Goal: Check status: Check status

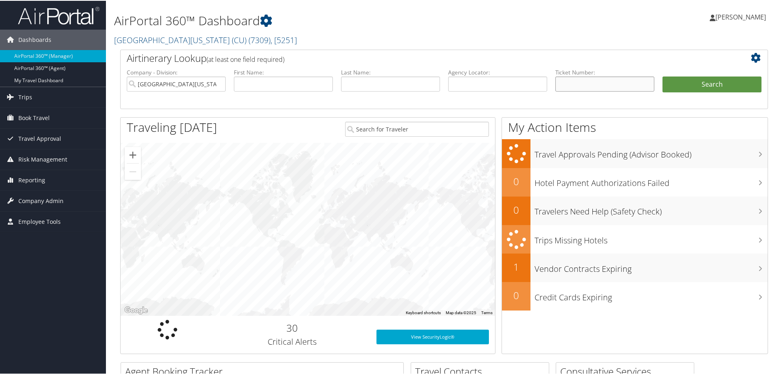
click at [596, 81] on input "text" at bounding box center [604, 83] width 99 height 15
type input "0167307436006"
click at [705, 83] on button "Search" at bounding box center [711, 84] width 99 height 16
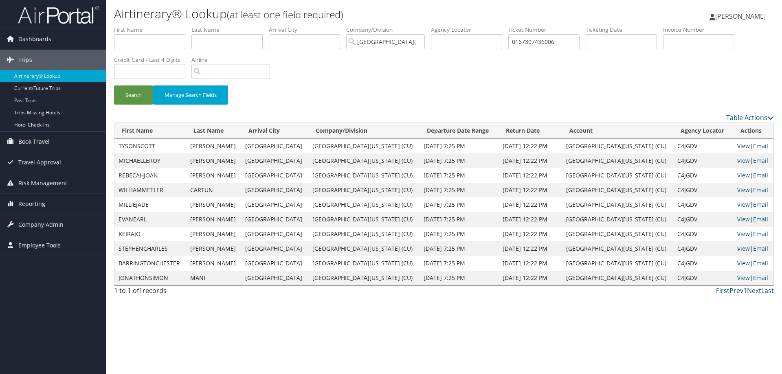
click at [739, 147] on link "View" at bounding box center [743, 146] width 13 height 8
click at [529, 39] on input "0167307436006" at bounding box center [543, 41] width 71 height 15
type input "0167308415912"
click at [114, 86] on button "Search" at bounding box center [133, 95] width 39 height 19
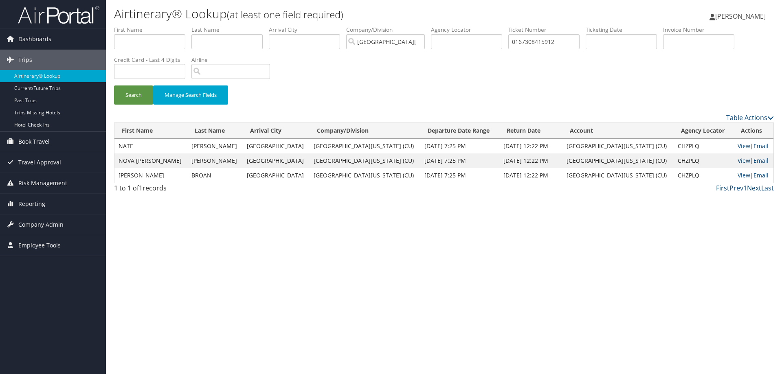
click at [737, 159] on link "View" at bounding box center [743, 161] width 13 height 8
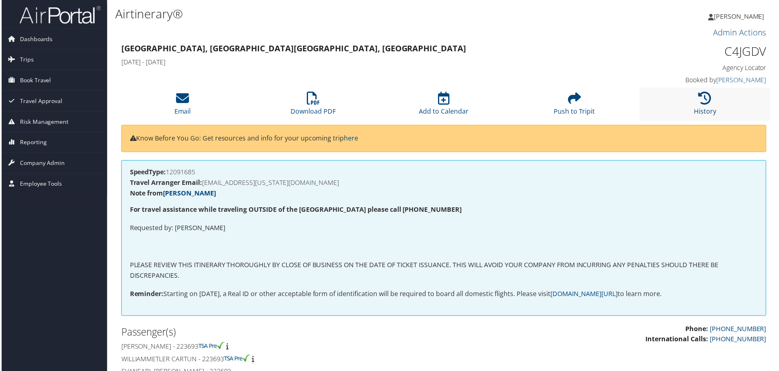
click at [676, 99] on li "History" at bounding box center [705, 104] width 131 height 33
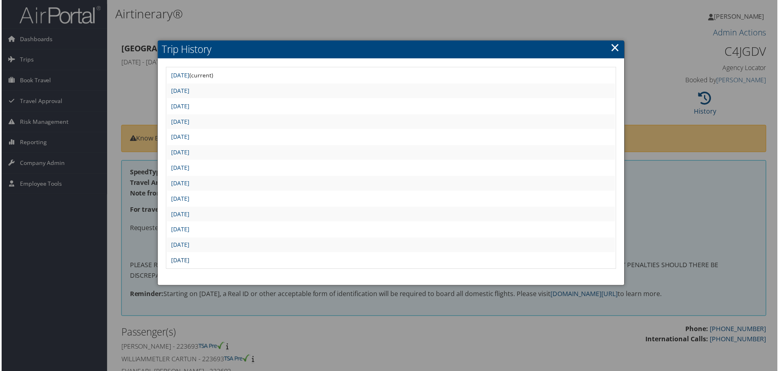
click at [189, 259] on link "Fri May 9 09:15:16 MDT 2025" at bounding box center [179, 261] width 18 height 8
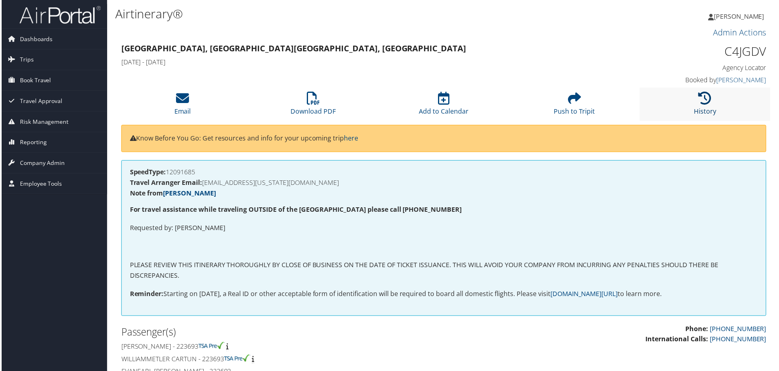
click at [700, 97] on icon at bounding box center [706, 98] width 13 height 13
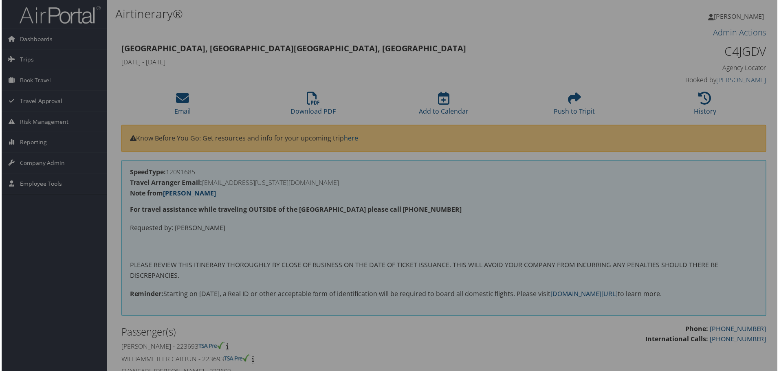
click at [703, 102] on div at bounding box center [391, 187] width 782 height 374
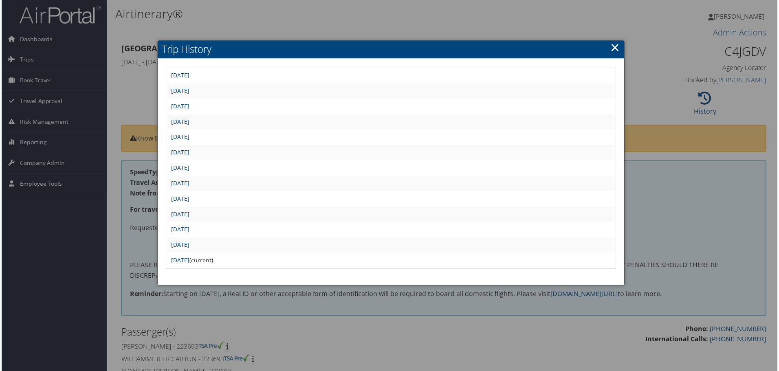
click at [189, 77] on link "Fri Jul 18 06:50:47 MDT 2025" at bounding box center [179, 76] width 18 height 8
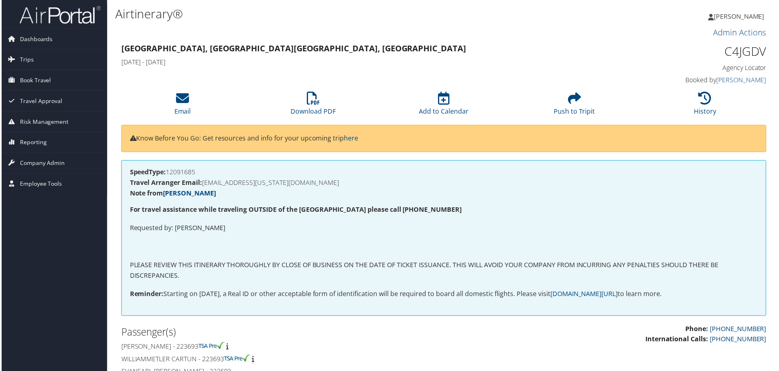
click at [752, 53] on h1 "C4JGDV" at bounding box center [691, 51] width 153 height 17
copy h1 "C4JGDV"
click at [736, 51] on h1 "CHZPLQ" at bounding box center [691, 51] width 153 height 17
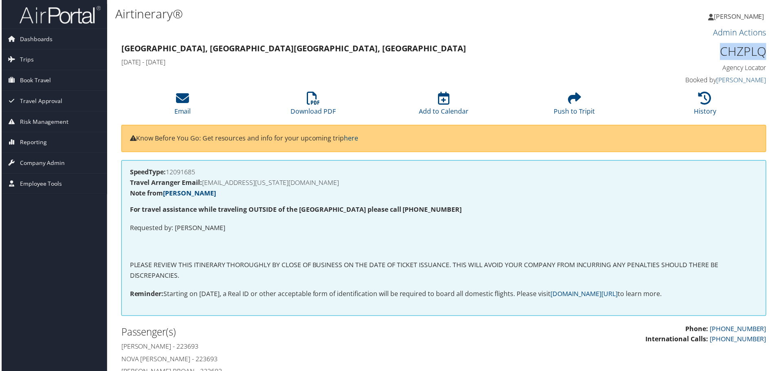
copy h1 "CHZPLQ"
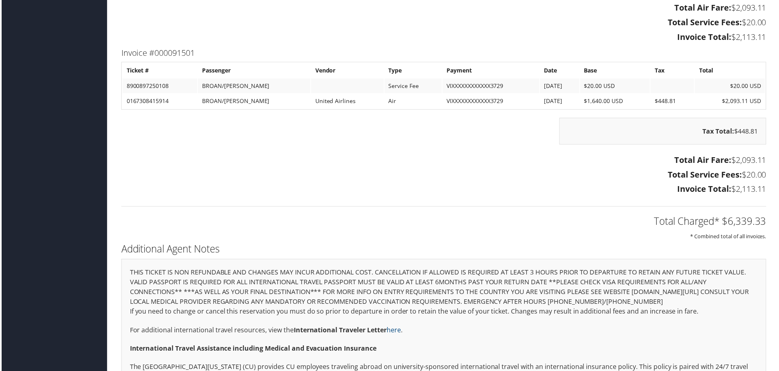
scroll to position [1059, 0]
